Goal: Information Seeking & Learning: Learn about a topic

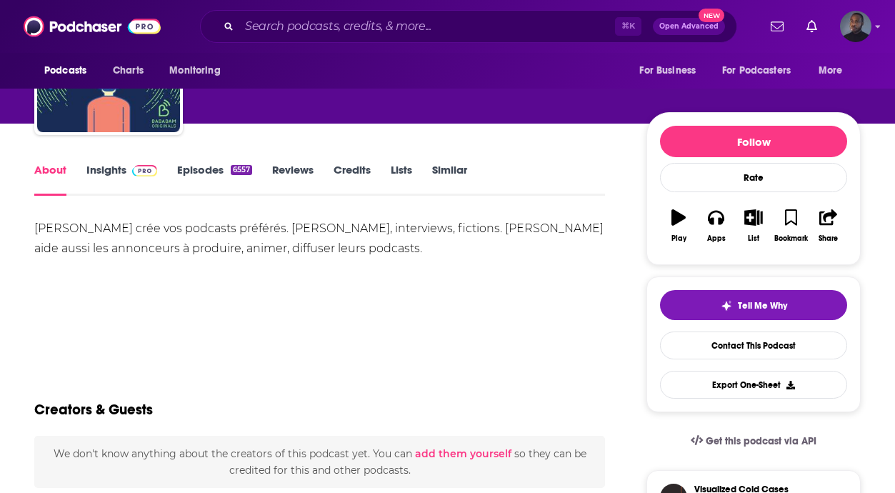
scroll to position [138, 0]
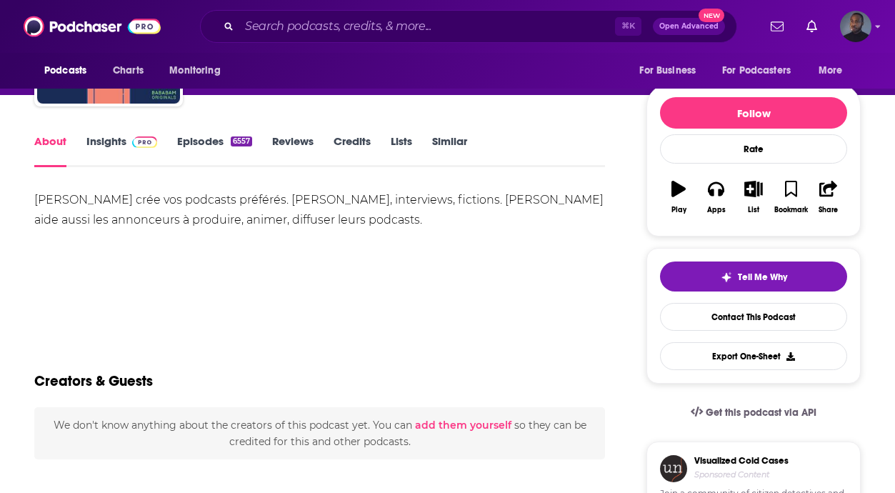
click at [179, 211] on div "[PERSON_NAME] crée vos podcasts préférés. [PERSON_NAME], interviews, fictions. …" at bounding box center [319, 210] width 571 height 40
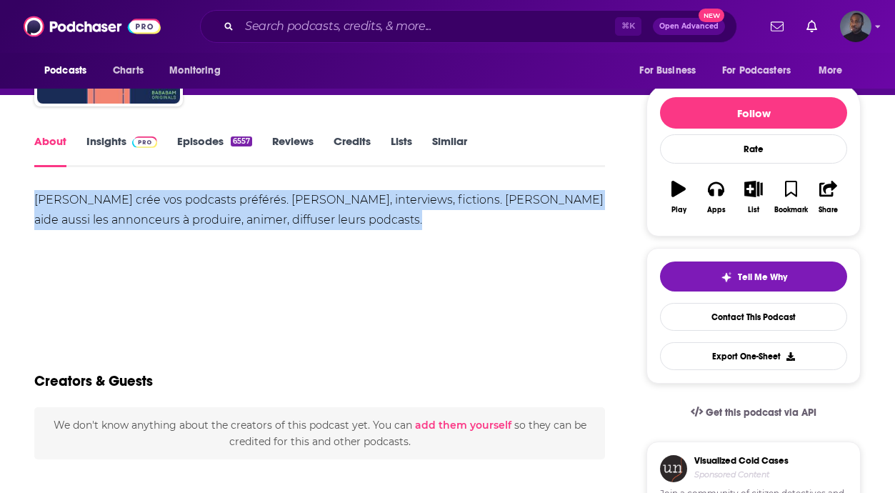
click at [179, 211] on div "[PERSON_NAME] crée vos podcasts préférés. [PERSON_NAME], interviews, fictions. …" at bounding box center [319, 210] width 571 height 40
copy div "[PERSON_NAME] crée vos podcasts préférés. [PERSON_NAME], interviews, fictions. …"
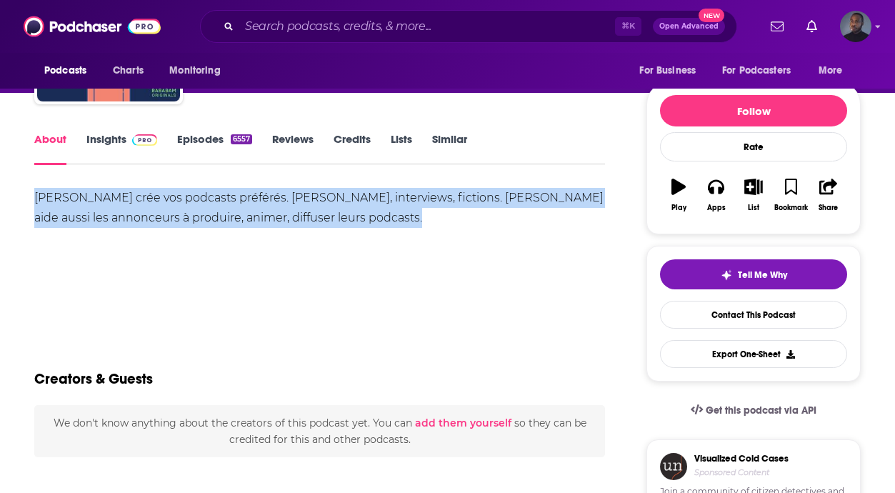
scroll to position [143, 0]
